Goal: Task Accomplishment & Management: Manage account settings

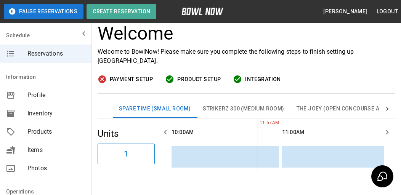
scroll to position [38, 0]
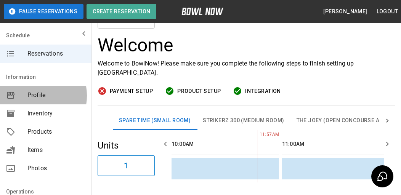
click at [27, 96] on span "Profile" at bounding box center [56, 95] width 58 height 9
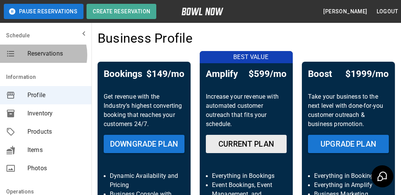
click at [38, 55] on span "Reservations" at bounding box center [56, 53] width 58 height 9
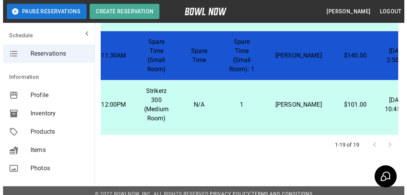
scroll to position [506, 94]
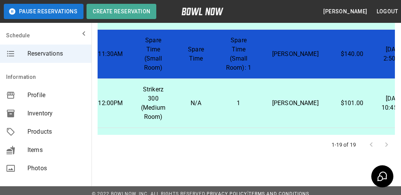
click at [226, 72] on p "Spare Time (Small Room): 1" at bounding box center [239, 54] width 31 height 37
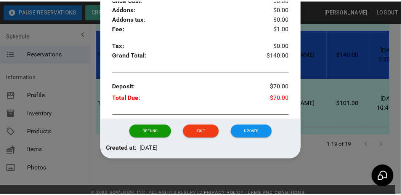
scroll to position [324, 0]
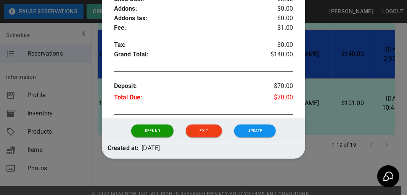
click at [226, 131] on div "Refund Exit Update" at bounding box center [204, 131] width 158 height 13
drag, startPoint x: 201, startPoint y: 129, endPoint x: 190, endPoint y: 128, distance: 10.7
click at [193, 128] on button "Exit" at bounding box center [204, 131] width 36 height 13
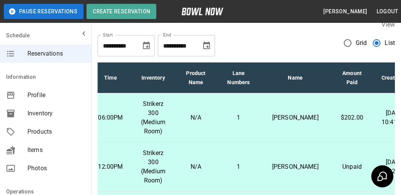
scroll to position [0, 0]
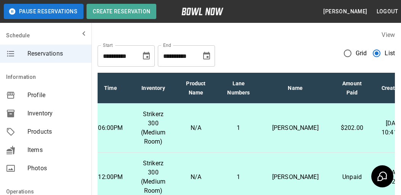
click at [205, 56] on icon "Choose date, selected date is Oct 30, 2025" at bounding box center [206, 56] width 9 height 9
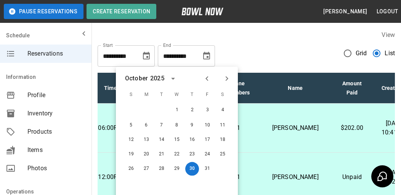
click at [229, 79] on icon "Next month" at bounding box center [226, 78] width 9 height 9
click at [178, 170] on button "31" at bounding box center [177, 168] width 14 height 14
type input "**********"
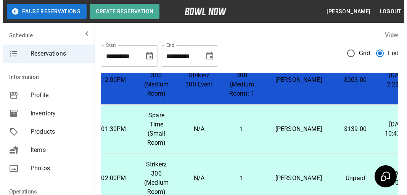
scroll to position [305, 94]
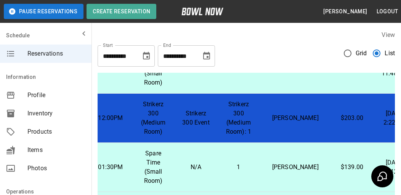
click at [224, 127] on td "Strikerz 300 (Medium Room): 1" at bounding box center [238, 118] width 43 height 49
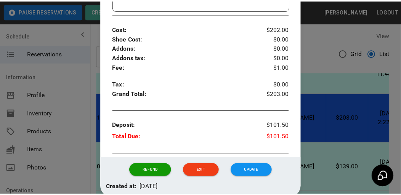
scroll to position [324, 0]
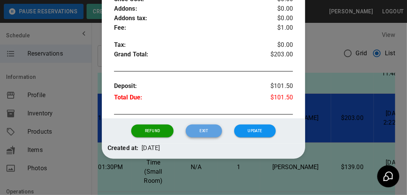
click at [204, 134] on button "Exit" at bounding box center [204, 131] width 36 height 13
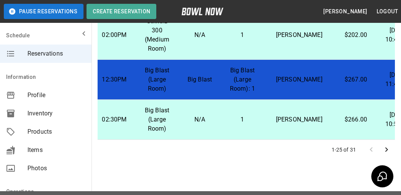
scroll to position [227, 0]
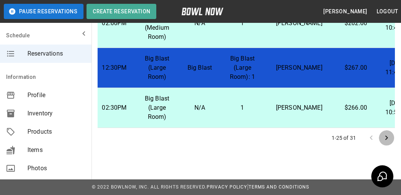
click at [387, 138] on icon "Go to next page" at bounding box center [386, 138] width 9 height 9
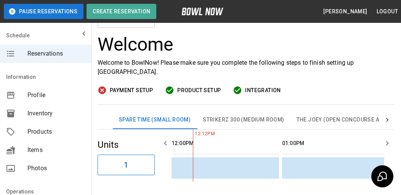
scroll to position [0, 0]
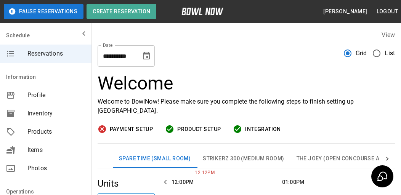
click at [122, 123] on div "Welcome Welcome to BowlNow! Please make sure you complete the following steps t…" at bounding box center [247, 108] width 298 height 71
click at [129, 128] on span "Payment Setup" at bounding box center [131, 130] width 43 height 10
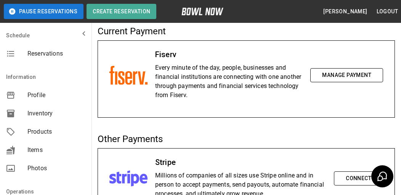
drag, startPoint x: 224, startPoint y: 145, endPoint x: 227, endPoint y: 152, distance: 7.7
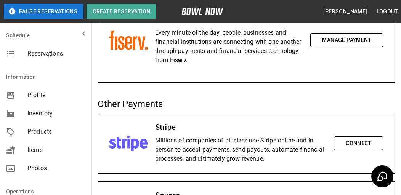
scroll to position [76, 0]
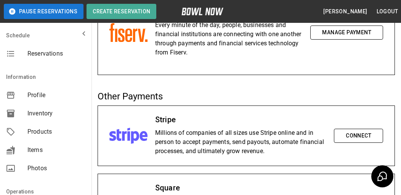
drag, startPoint x: 227, startPoint y: 152, endPoint x: 184, endPoint y: 74, distance: 89.8
click at [184, 74] on div "Fiserv Every minute of the day, people, businesses and financial institutions a…" at bounding box center [247, 36] width 298 height 77
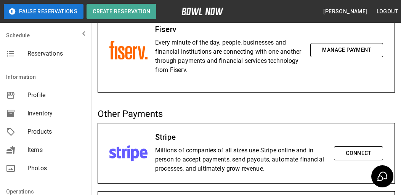
scroll to position [17, 0]
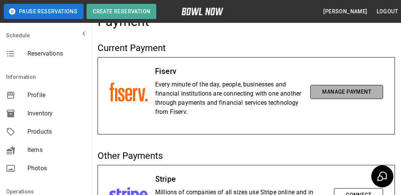
click at [342, 93] on button "Manage Payment" at bounding box center [347, 92] width 73 height 14
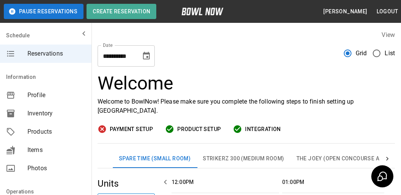
scroll to position [0, 221]
